Goal: Information Seeking & Learning: Learn about a topic

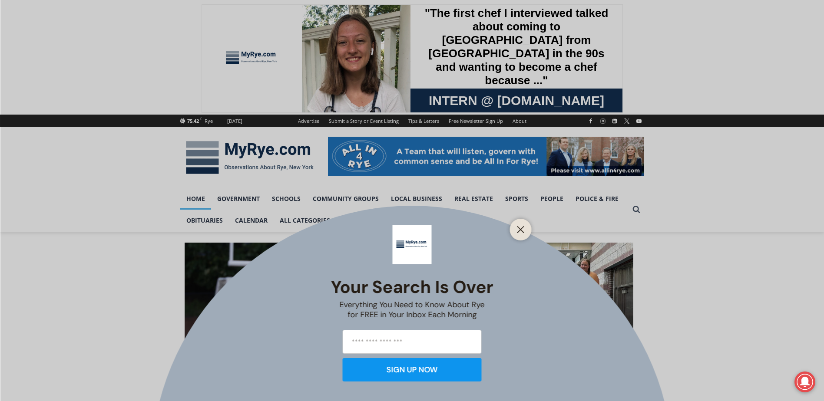
drag, startPoint x: 0, startPoint y: 0, endPoint x: 486, endPoint y: 239, distance: 541.2
click at [521, 232] on icon "Close" at bounding box center [521, 230] width 8 height 8
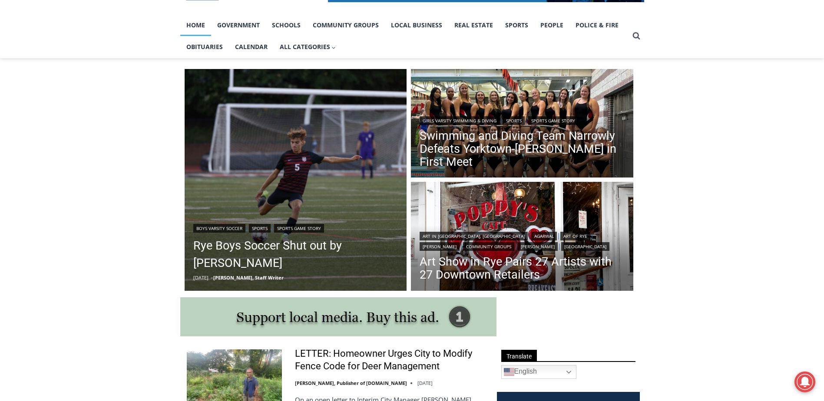
scroll to position [348, 0]
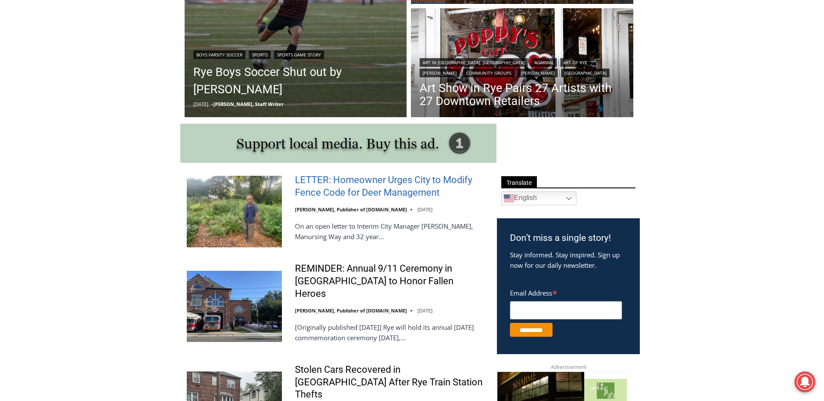
click at [326, 188] on link "LETTER: Homeowner Urges City to Modify Fence Code for Deer Management" at bounding box center [390, 186] width 191 height 25
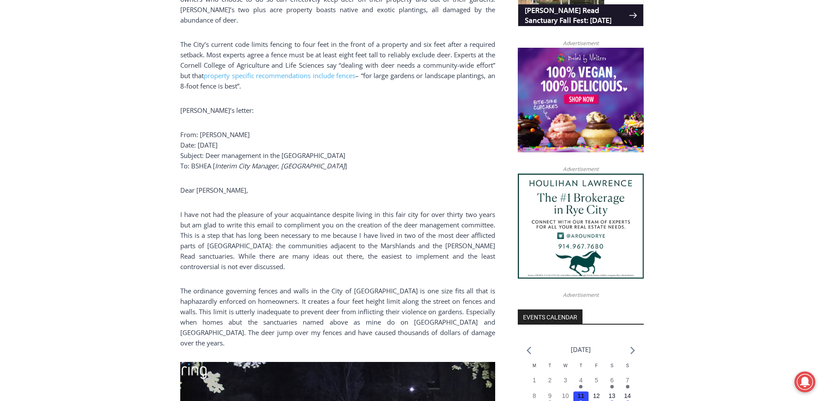
scroll to position [695, 0]
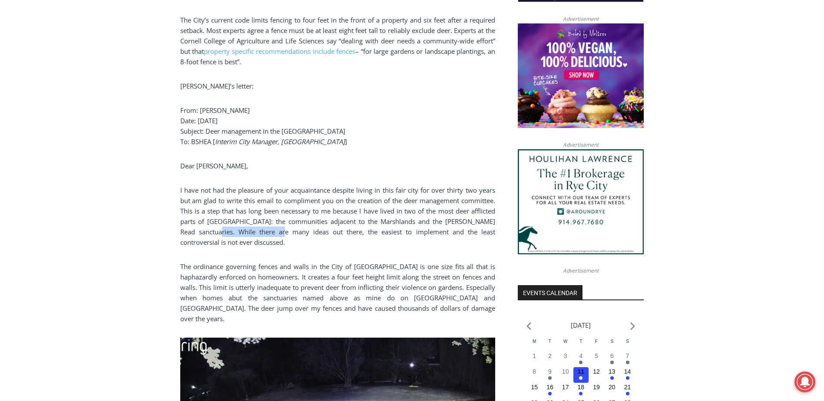
drag, startPoint x: 193, startPoint y: 227, endPoint x: 257, endPoint y: 227, distance: 63.4
click at [257, 227] on p "I have not had the pleasure of your acquaintance despite living in this fair ci…" at bounding box center [337, 216] width 315 height 63
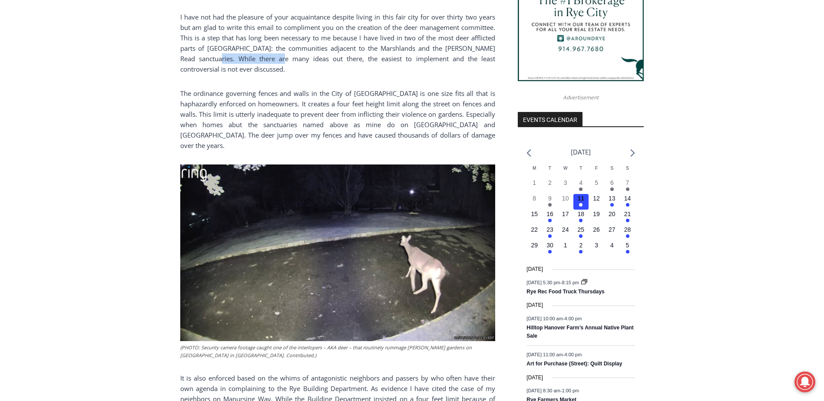
scroll to position [869, 0]
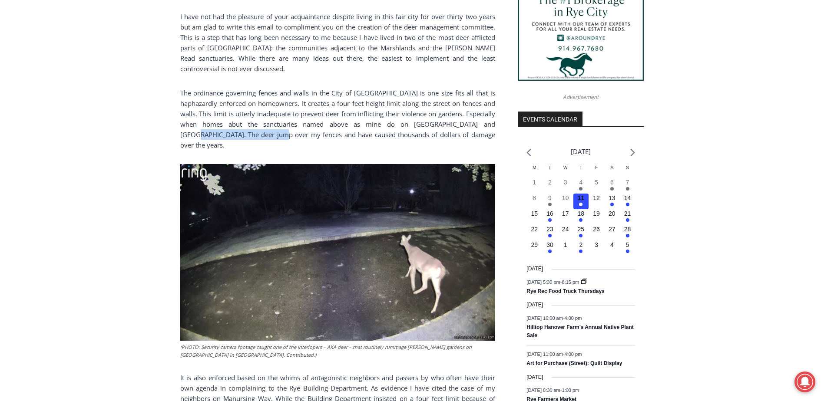
drag, startPoint x: 183, startPoint y: 119, endPoint x: 268, endPoint y: 116, distance: 84.4
click at [268, 116] on p "The ordinance governing fences and walls in the City of Rye is one size fits al…" at bounding box center [337, 119] width 315 height 63
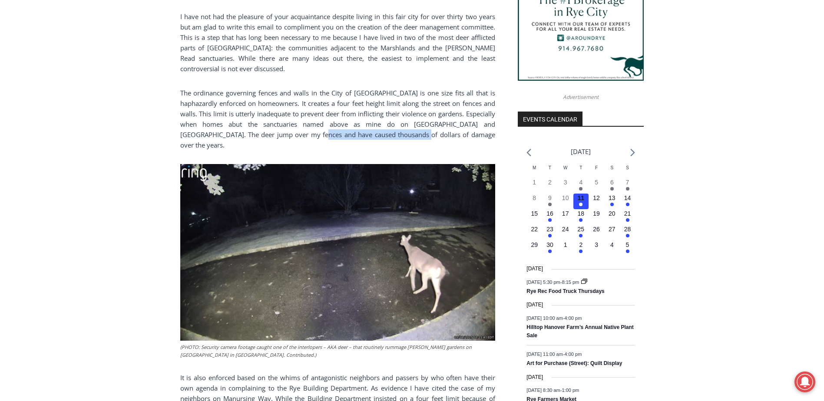
drag, startPoint x: 268, startPoint y: 116, endPoint x: 410, endPoint y: 115, distance: 142.1
click at [410, 115] on p "The ordinance governing fences and walls in the City of Rye is one size fits al…" at bounding box center [337, 119] width 315 height 63
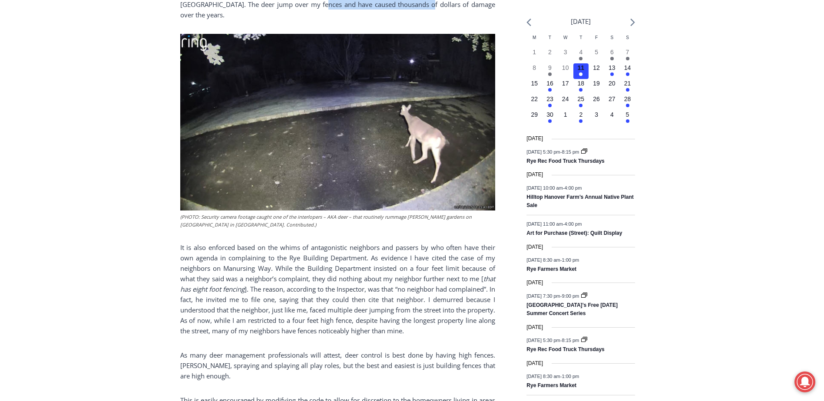
scroll to position [1086, 0]
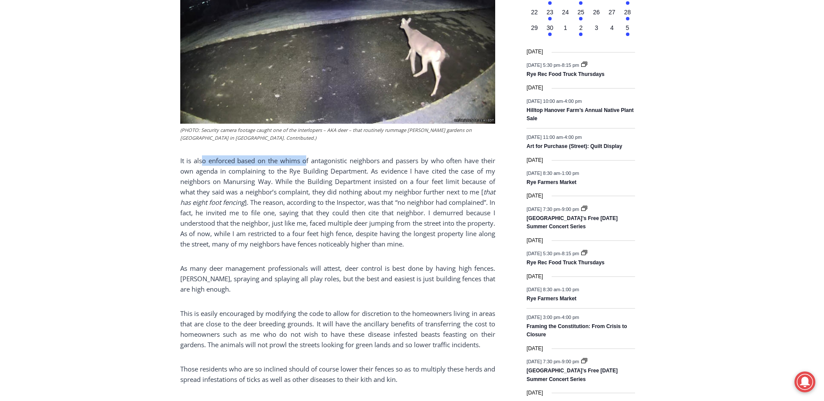
drag, startPoint x: 201, startPoint y: 136, endPoint x: 306, endPoint y: 137, distance: 105.2
click at [306, 156] on p "It is also enforced based on the whims of antagonistic neighbors and passers by…" at bounding box center [337, 203] width 315 height 94
drag, startPoint x: 460, startPoint y: 141, endPoint x: 491, endPoint y: 142, distance: 30.9
click at [491, 156] on p "It is also enforced based on the whims of antagonistic neighbors and passers by…" at bounding box center [337, 203] width 315 height 94
drag, startPoint x: 193, startPoint y: 151, endPoint x: 270, endPoint y: 151, distance: 76.9
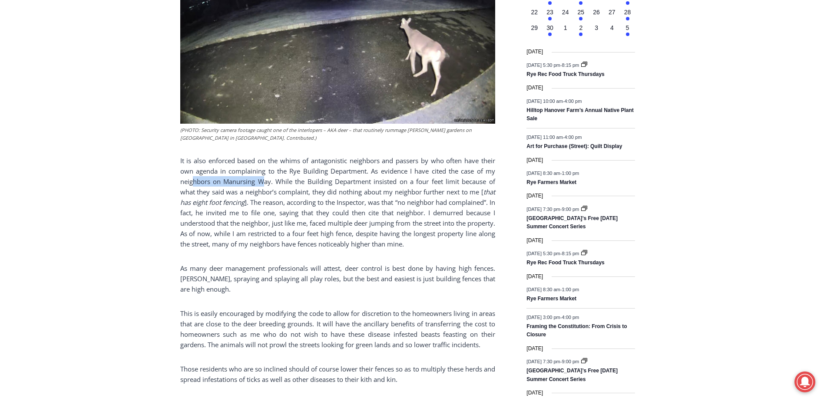
click at [270, 156] on p "It is also enforced based on the whims of antagonistic neighbors and passers by…" at bounding box center [337, 203] width 315 height 94
drag, startPoint x: 347, startPoint y: 155, endPoint x: 433, endPoint y: 156, distance: 85.6
click at [433, 156] on p "It is also enforced based on the whims of antagonistic neighbors and passers by…" at bounding box center [337, 203] width 315 height 94
drag, startPoint x: 182, startPoint y: 175, endPoint x: 218, endPoint y: 173, distance: 36.1
click at [218, 188] on em "that has eight foot fencing" at bounding box center [337, 197] width 315 height 19
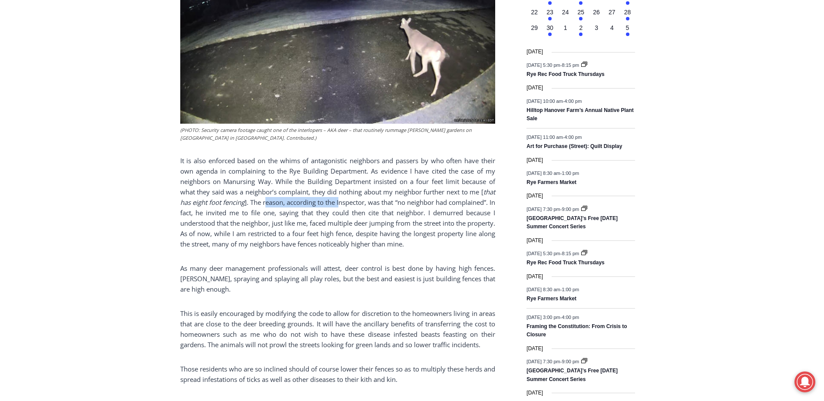
drag, startPoint x: 218, startPoint y: 173, endPoint x: 345, endPoint y: 176, distance: 126.9
click at [345, 176] on p "It is also enforced based on the whims of antagonistic neighbors and passers by…" at bounding box center [337, 203] width 315 height 94
drag, startPoint x: 345, startPoint y: 176, endPoint x: 462, endPoint y: 171, distance: 117.4
click at [462, 171] on p "It is also enforced based on the whims of antagonistic neighbors and passers by…" at bounding box center [337, 203] width 315 height 94
drag, startPoint x: 199, startPoint y: 186, endPoint x: 252, endPoint y: 186, distance: 52.6
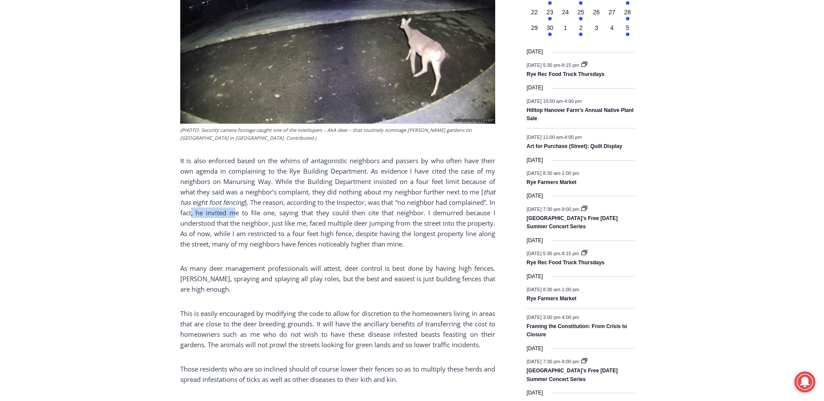
click at [250, 186] on p "It is also enforced based on the whims of antagonistic neighbors and passers by…" at bounding box center [337, 203] width 315 height 94
drag, startPoint x: 252, startPoint y: 186, endPoint x: 339, endPoint y: 187, distance: 87.3
click at [339, 187] on p "It is also enforced based on the whims of antagonistic neighbors and passers by…" at bounding box center [337, 203] width 315 height 94
drag, startPoint x: 370, startPoint y: 185, endPoint x: 424, endPoint y: 188, distance: 54.4
click at [424, 188] on p "It is also enforced based on the whims of antagonistic neighbors and passers by…" at bounding box center [337, 203] width 315 height 94
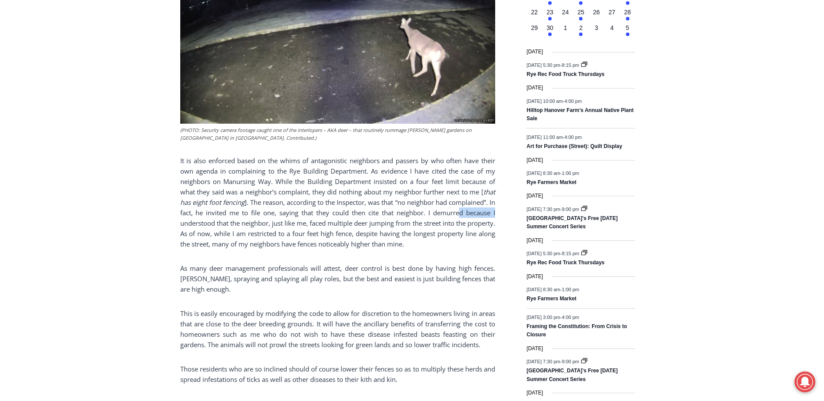
drag, startPoint x: 424, startPoint y: 188, endPoint x: 497, endPoint y: 186, distance: 72.6
drag, startPoint x: 222, startPoint y: 196, endPoint x: 256, endPoint y: 196, distance: 34.3
click at [256, 196] on p "It is also enforced based on the whims of antagonistic neighbors and passers by…" at bounding box center [337, 203] width 315 height 94
drag, startPoint x: 256, startPoint y: 196, endPoint x: 374, endPoint y: 194, distance: 117.3
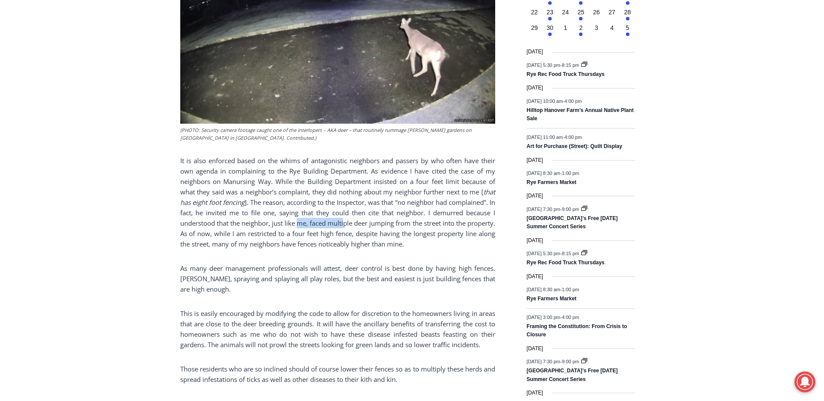
click at [374, 194] on p "It is also enforced based on the whims of antagonistic neighbors and passers by…" at bounding box center [337, 203] width 315 height 94
drag, startPoint x: 225, startPoint y: 205, endPoint x: 407, endPoint y: 199, distance: 182.6
click at [407, 199] on p "It is also enforced based on the whims of antagonistic neighbors and passers by…" at bounding box center [337, 203] width 315 height 94
drag, startPoint x: 191, startPoint y: 217, endPoint x: 266, endPoint y: 217, distance: 75.2
click at [266, 217] on p "It is also enforced based on the whims of antagonistic neighbors and passers by…" at bounding box center [337, 203] width 315 height 94
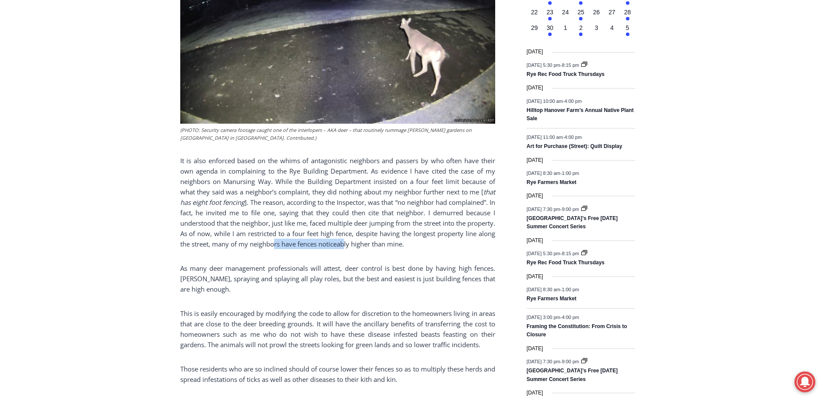
drag, startPoint x: 266, startPoint y: 217, endPoint x: 376, endPoint y: 219, distance: 110.0
click at [376, 219] on p "It is also enforced based on the whims of antagonistic neighbors and passers by…" at bounding box center [337, 203] width 315 height 94
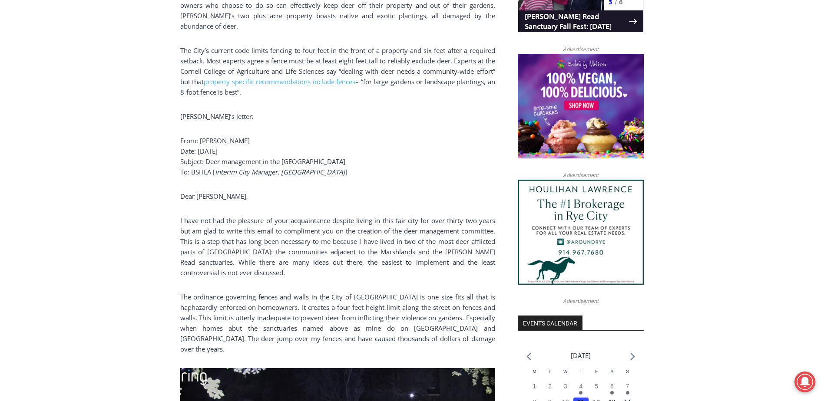
scroll to position [652, 0]
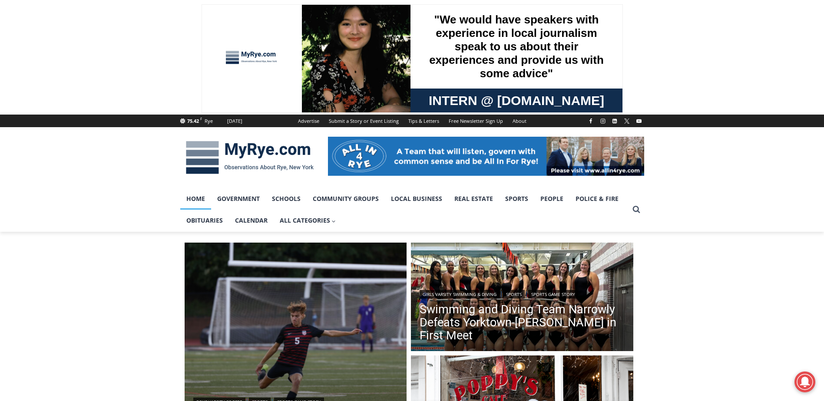
click at [232, 154] on img at bounding box center [249, 157] width 139 height 45
